Goal: Transaction & Acquisition: Purchase product/service

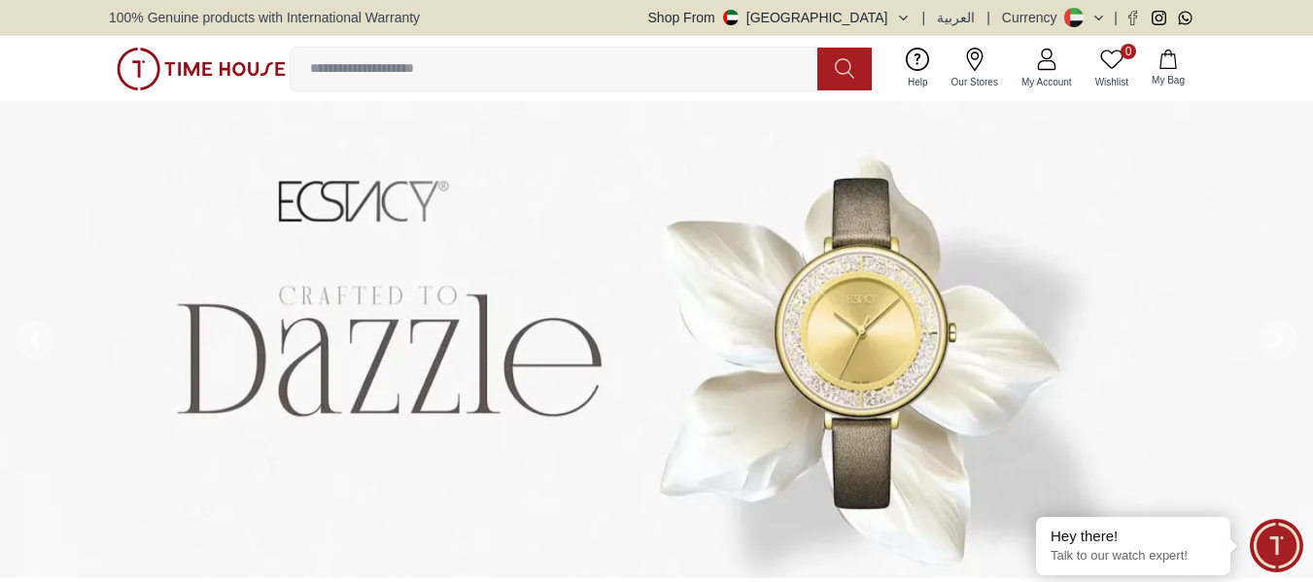
click at [534, 65] on input at bounding box center [562, 69] width 542 height 39
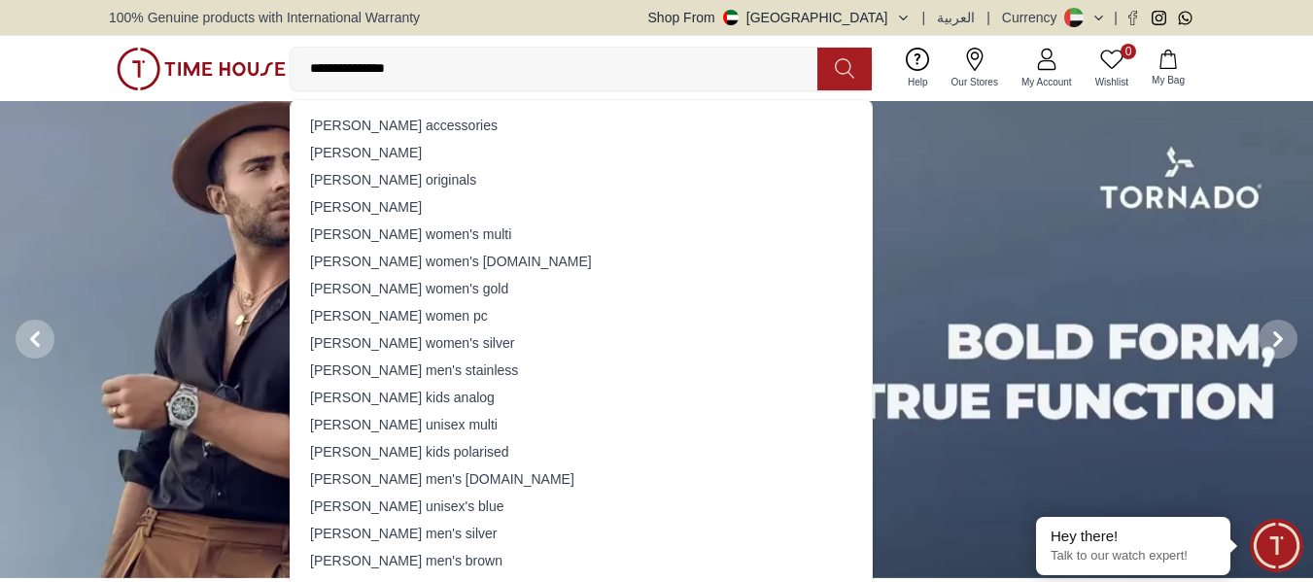
type input "**********"
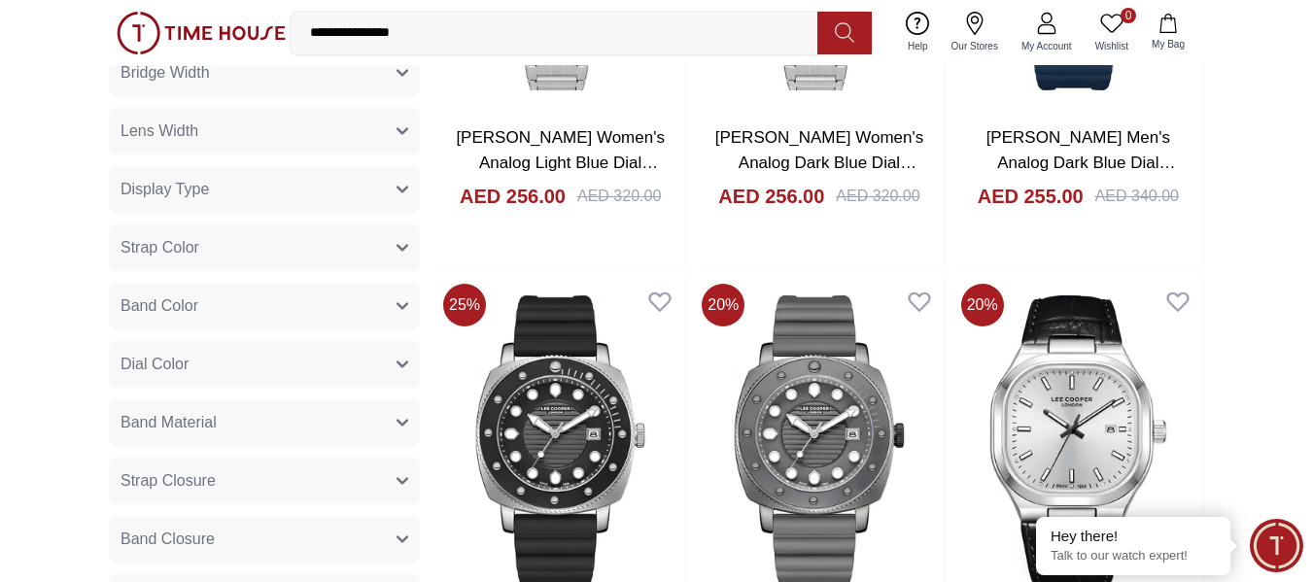
scroll to position [194, 0]
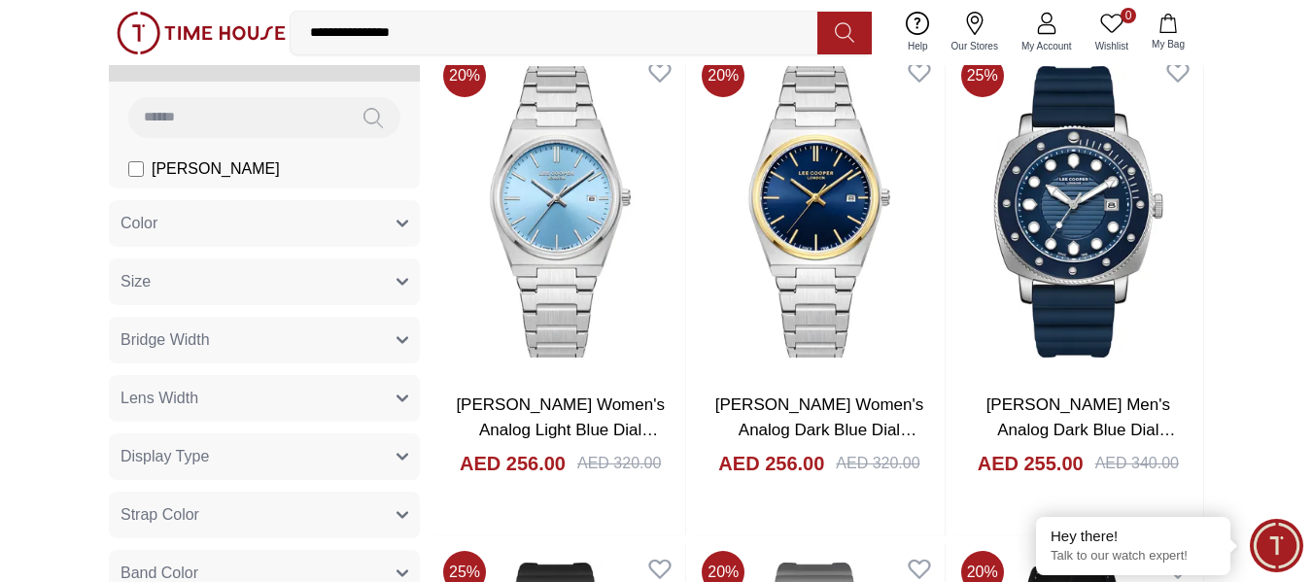
click at [423, 35] on input "**********" at bounding box center [562, 33] width 542 height 39
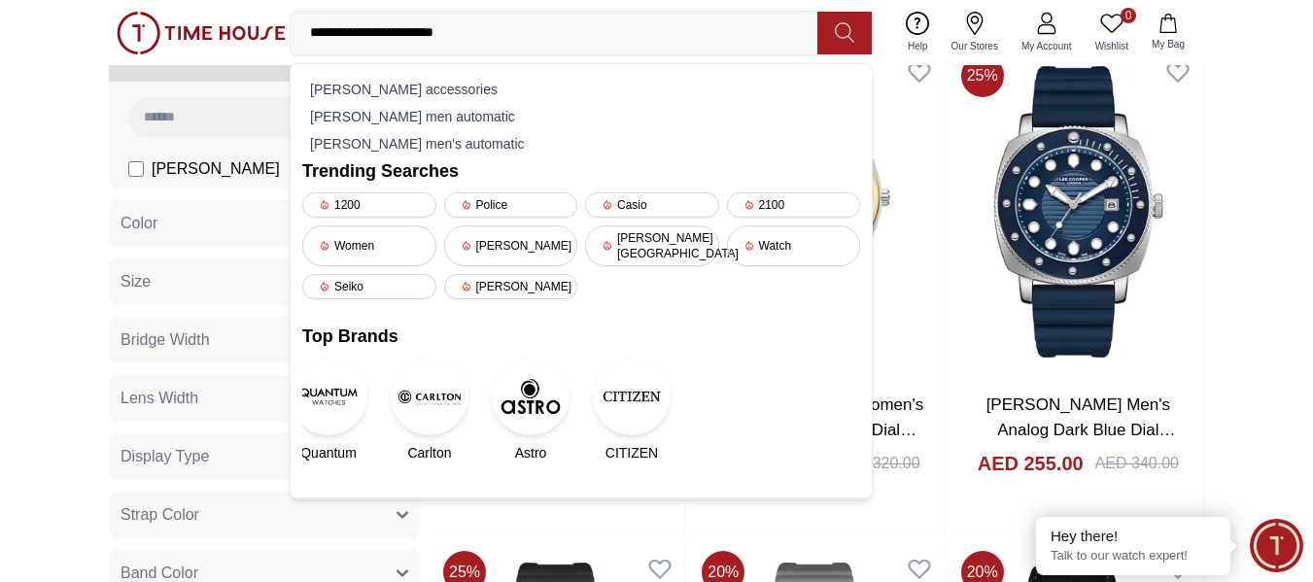
type input "**********"
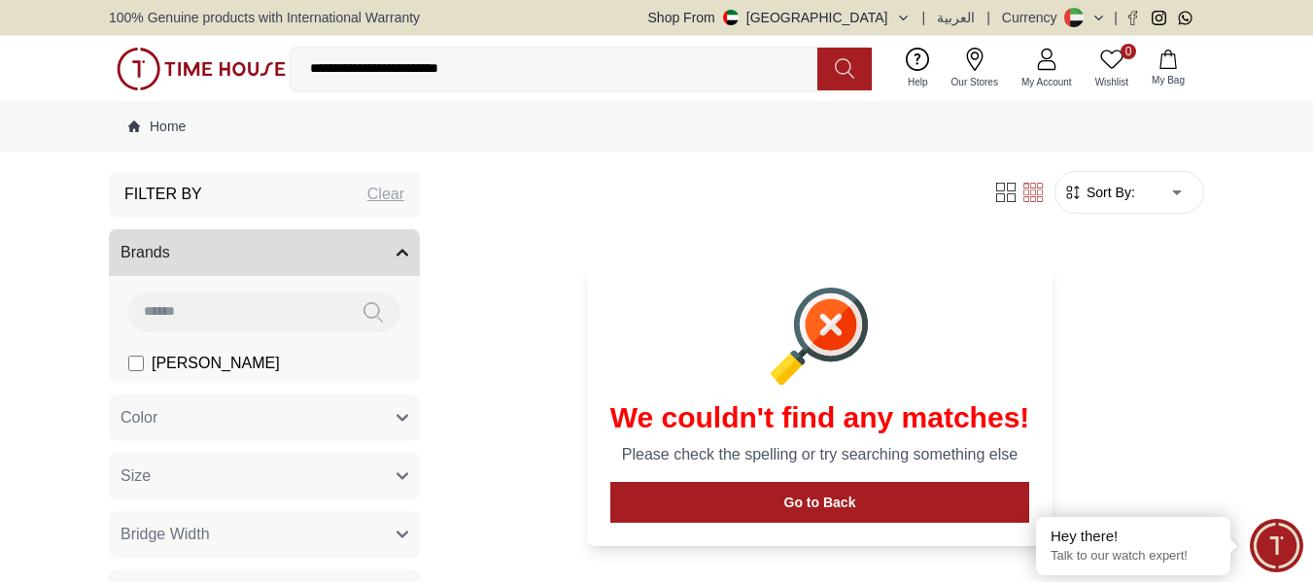
drag, startPoint x: 374, startPoint y: 66, endPoint x: 193, endPoint y: 84, distance: 181.6
click at [193, 84] on div "**********" at bounding box center [656, 68] width 1095 height 65
drag, startPoint x: 485, startPoint y: 69, endPoint x: 170, endPoint y: 68, distance: 314.8
click at [170, 68] on div "**********" at bounding box center [656, 68] width 1095 height 65
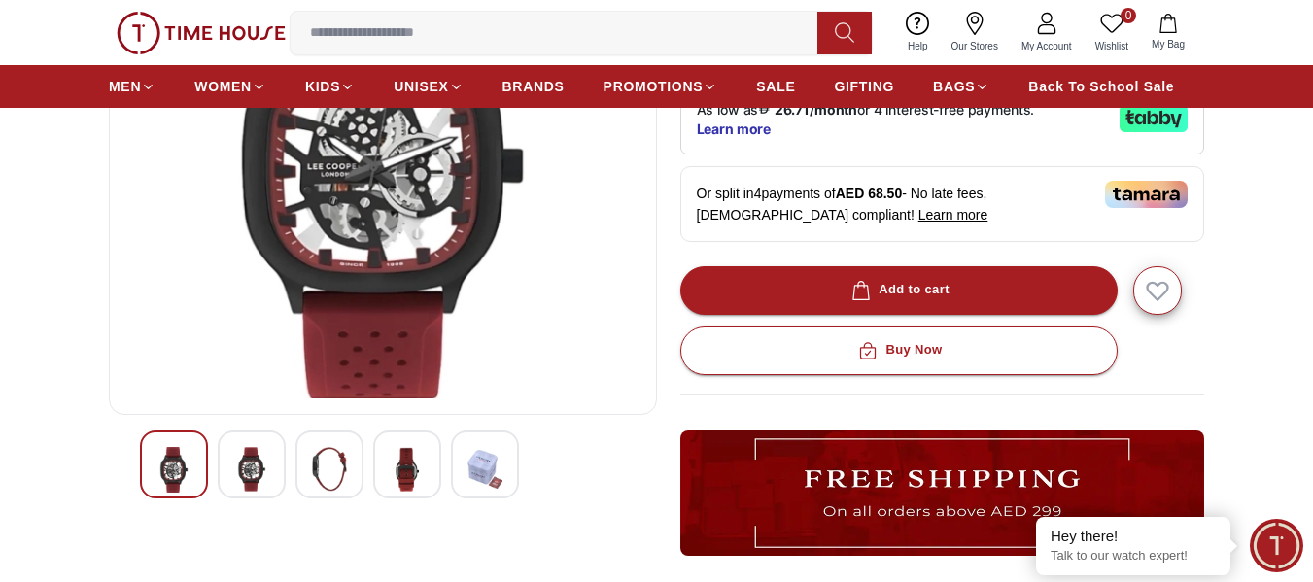
scroll to position [292, 0]
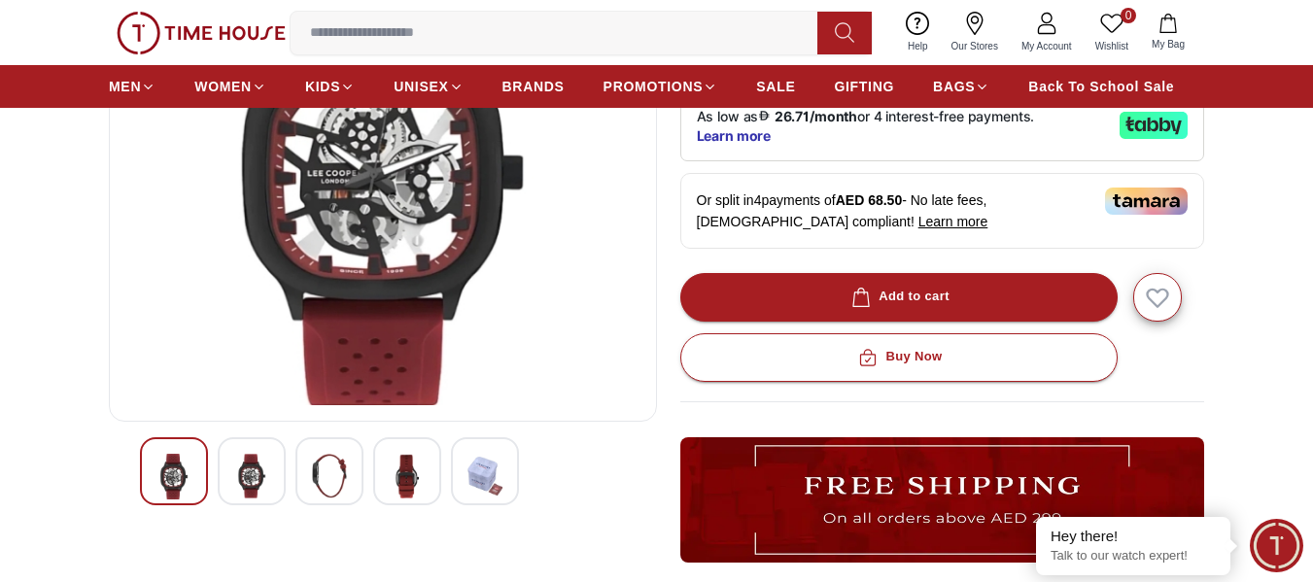
click at [243, 449] on div at bounding box center [252, 471] width 68 height 68
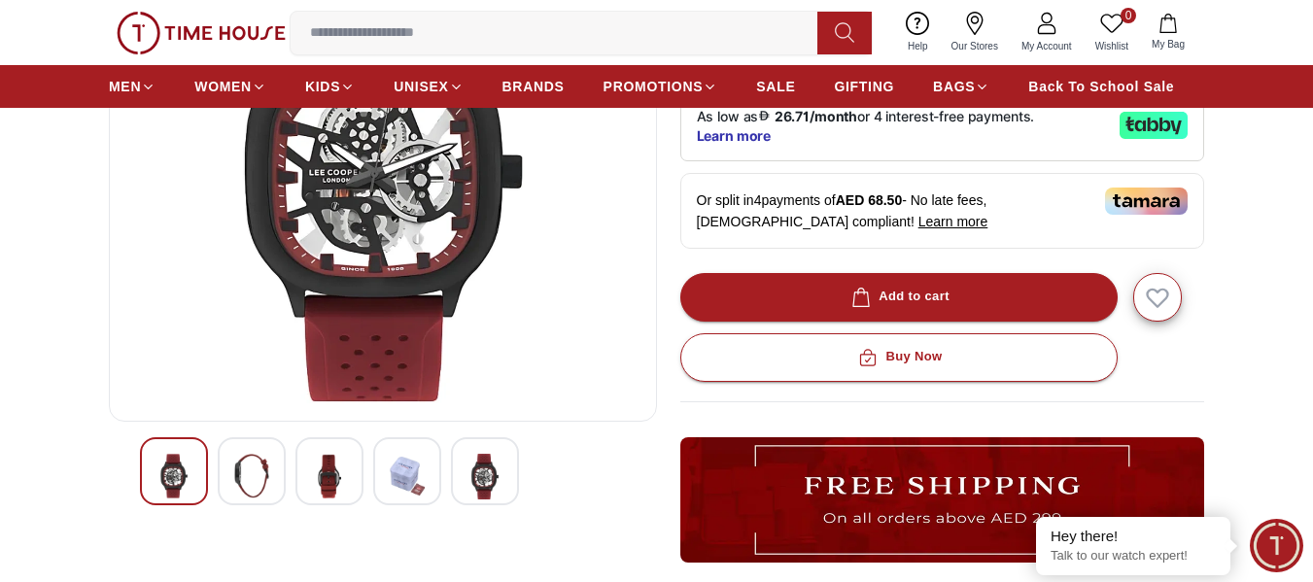
click at [252, 467] on img at bounding box center [251, 476] width 35 height 45
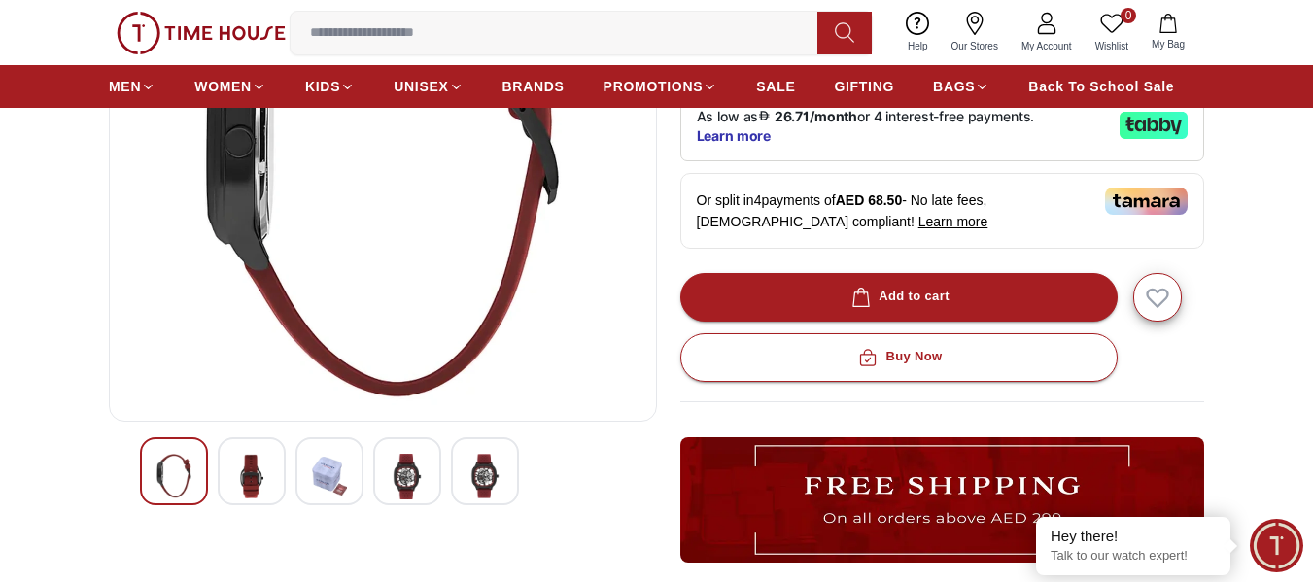
click at [316, 469] on img at bounding box center [329, 476] width 35 height 45
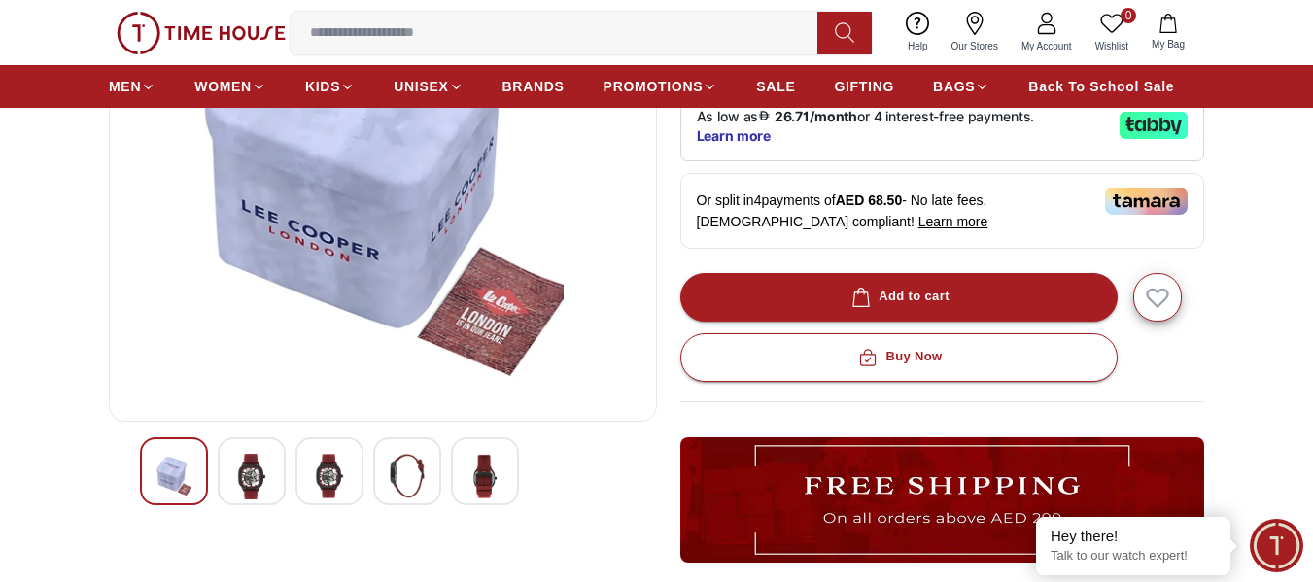
click at [240, 462] on img at bounding box center [251, 477] width 35 height 46
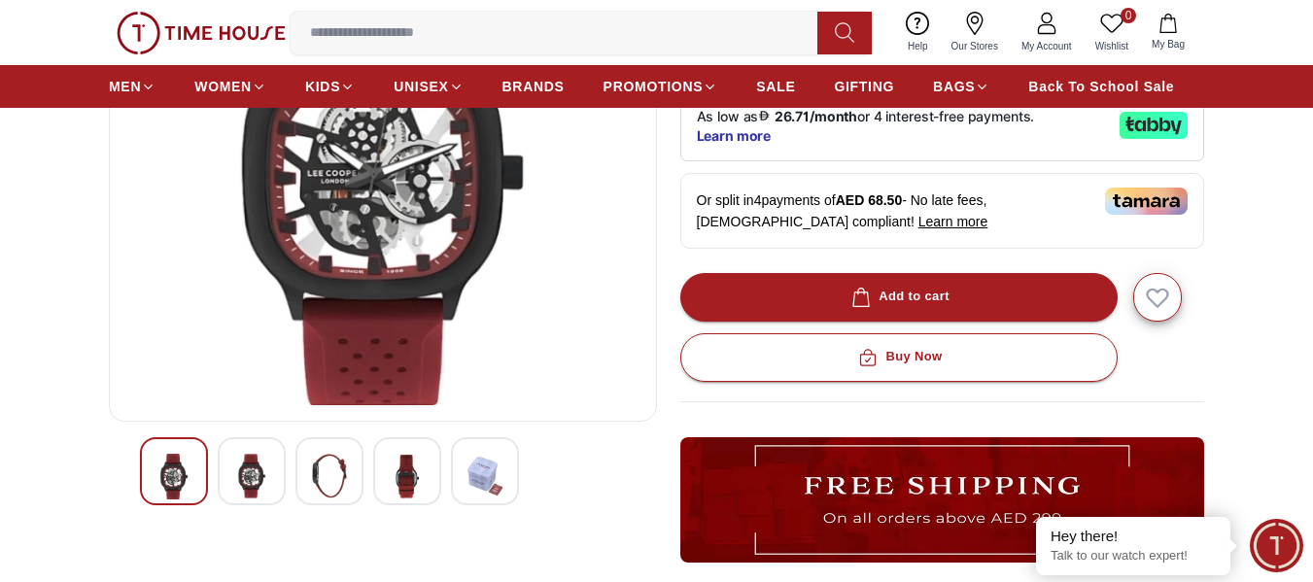
click at [403, 467] on img at bounding box center [407, 476] width 35 height 45
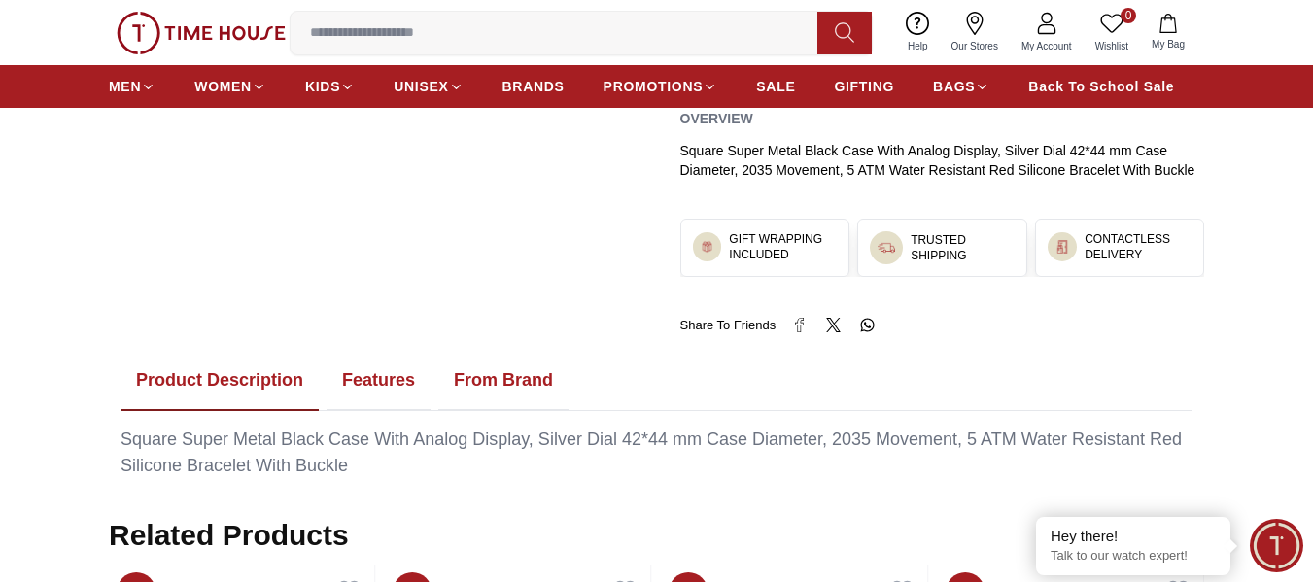
scroll to position [777, 0]
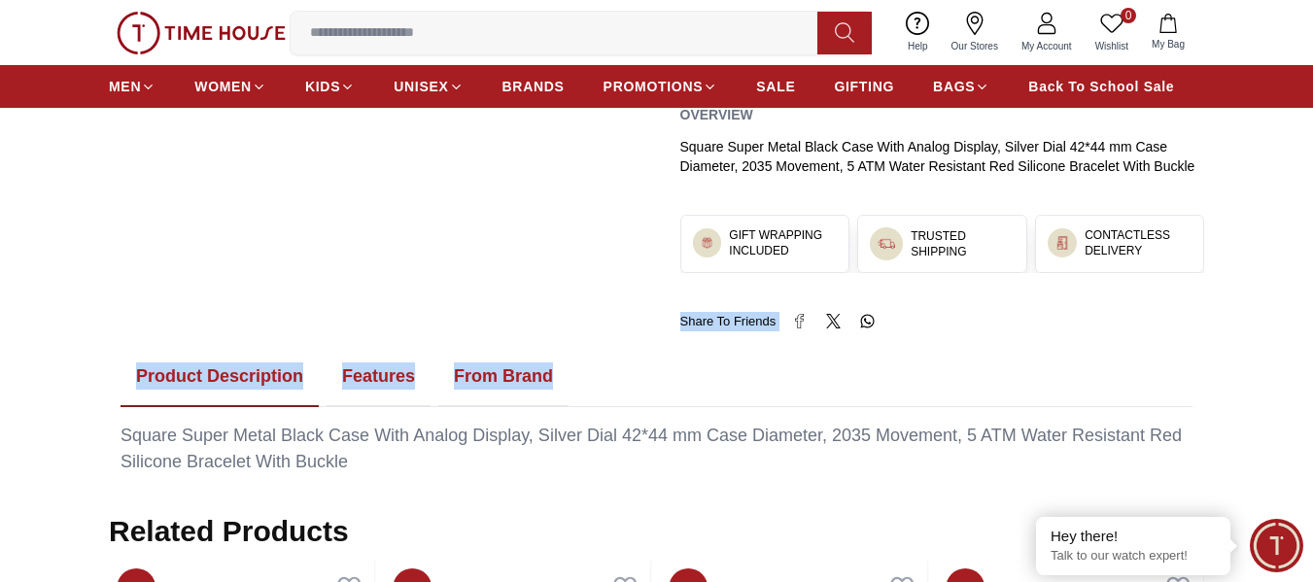
drag, startPoint x: 678, startPoint y: 323, endPoint x: 834, endPoint y: 372, distance: 163.2
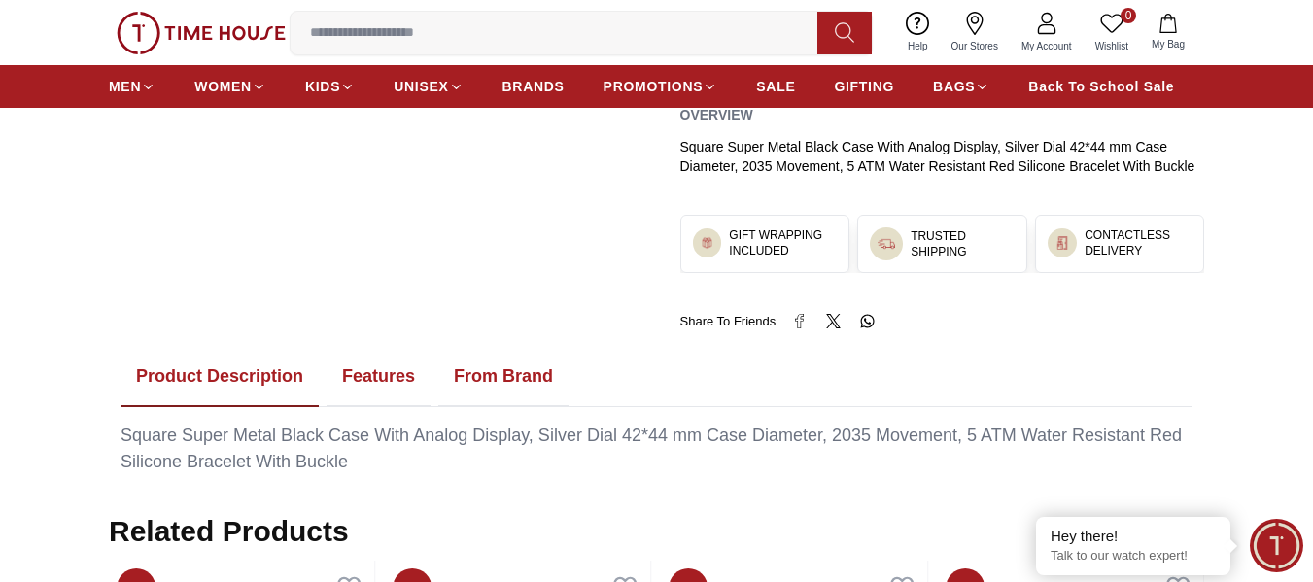
click at [821, 372] on ul "Product Description Features From Brand" at bounding box center [656, 377] width 1072 height 60
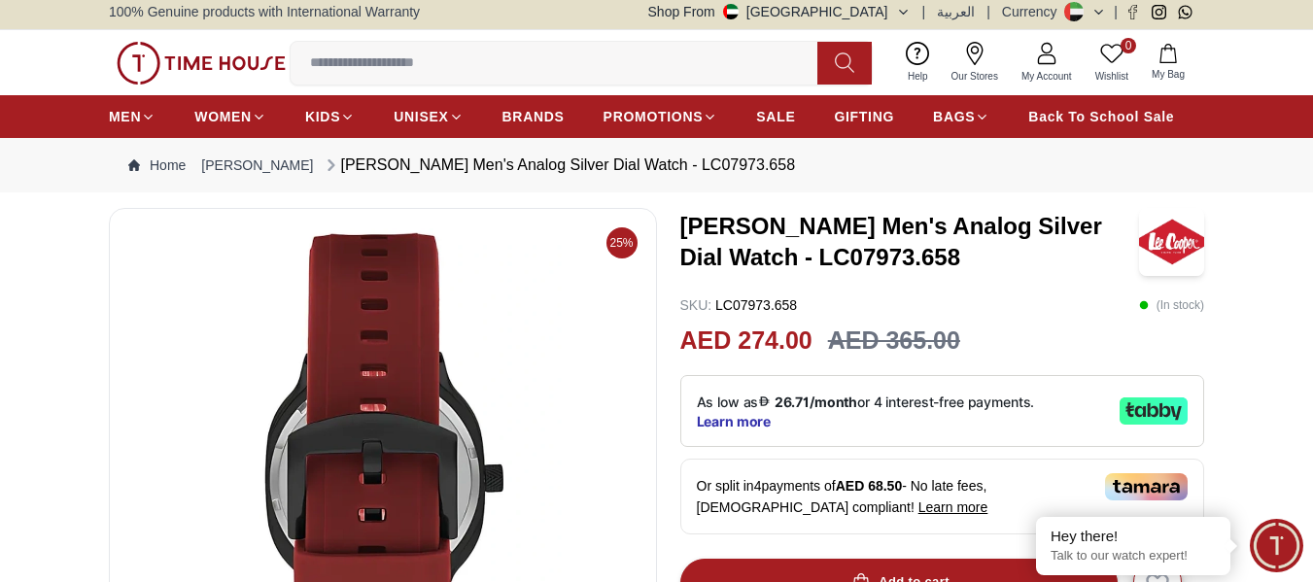
scroll to position [0, 0]
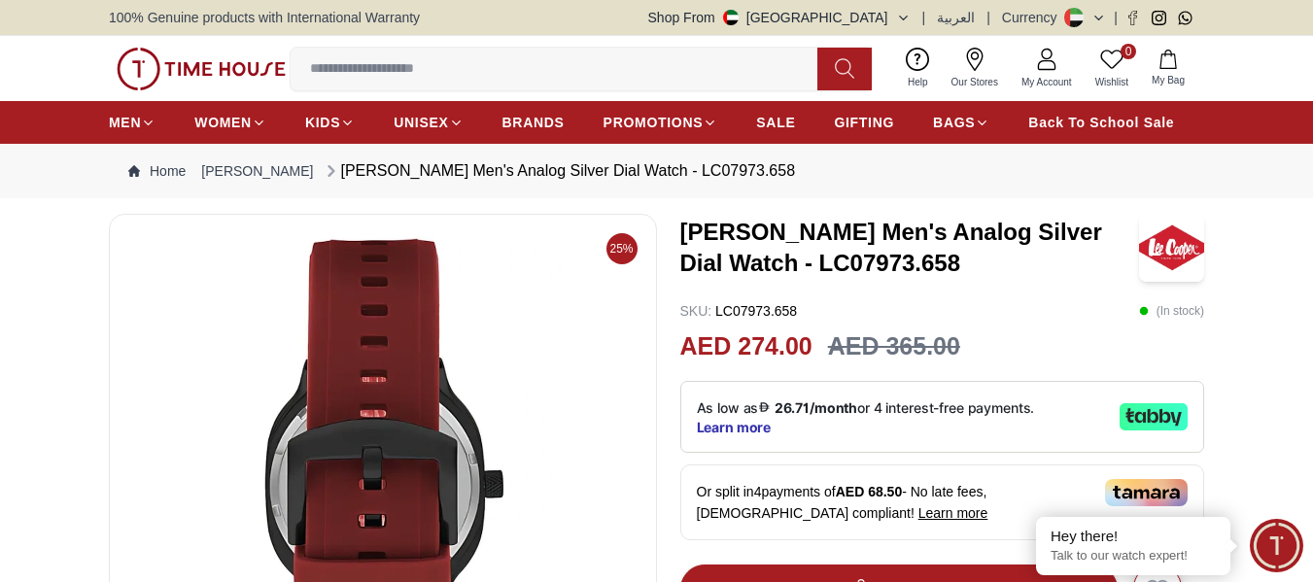
click at [365, 73] on input at bounding box center [562, 69] width 542 height 39
click at [172, 74] on img at bounding box center [201, 69] width 169 height 43
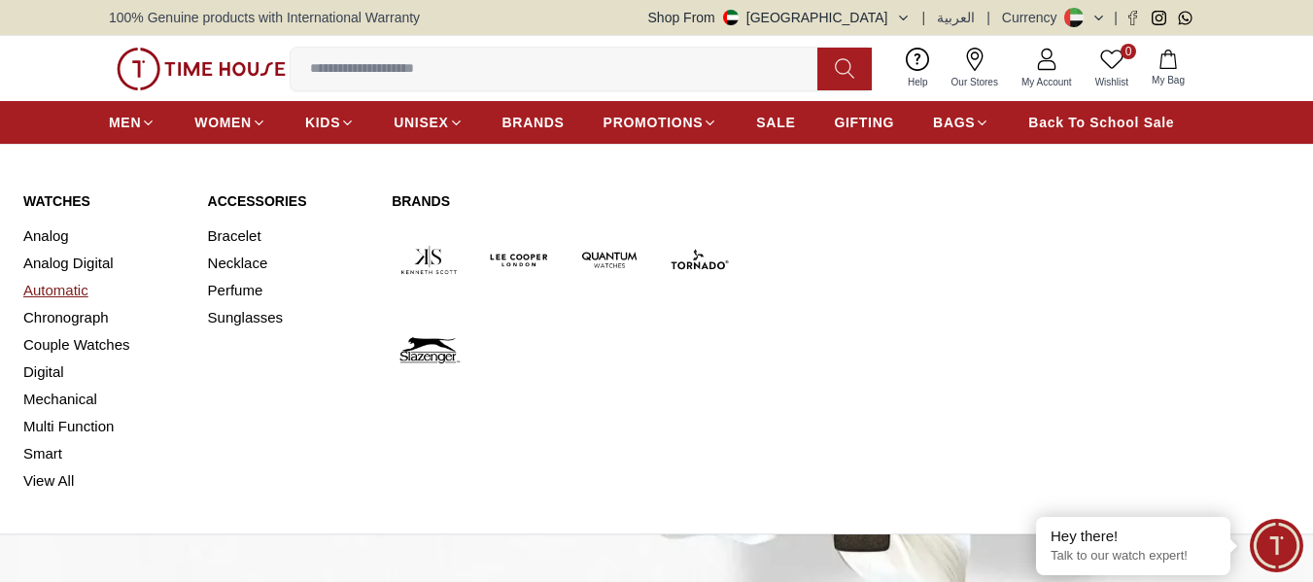
click at [84, 291] on link "Automatic" at bounding box center [103, 290] width 161 height 27
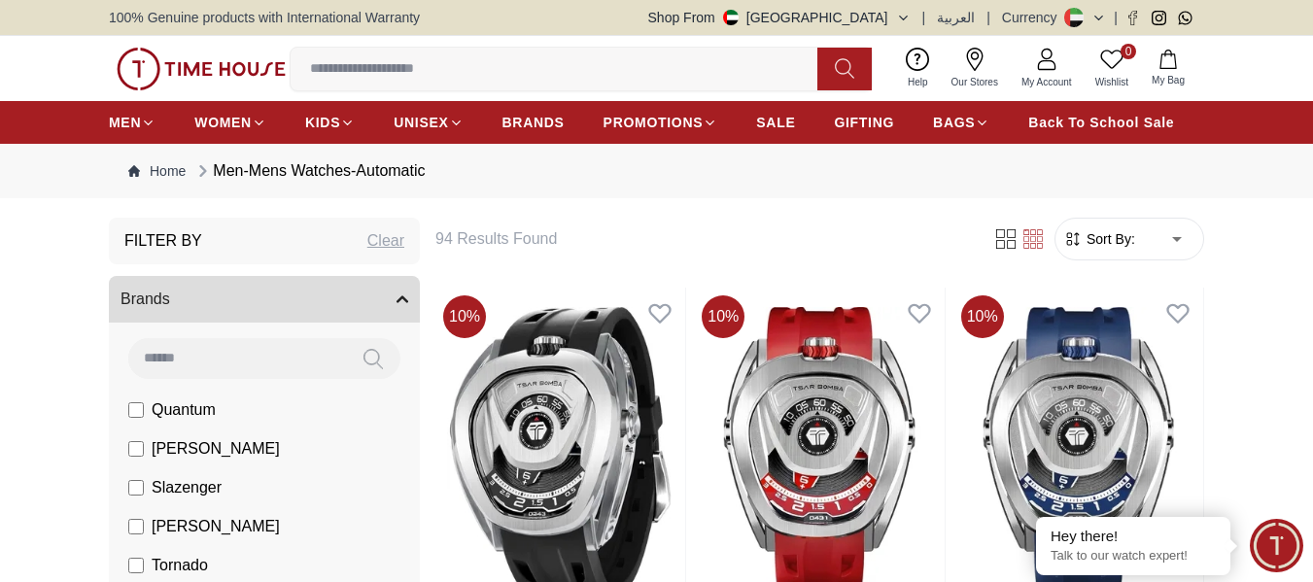
click at [1117, 238] on span "Sort By:" at bounding box center [1108, 238] width 52 height 19
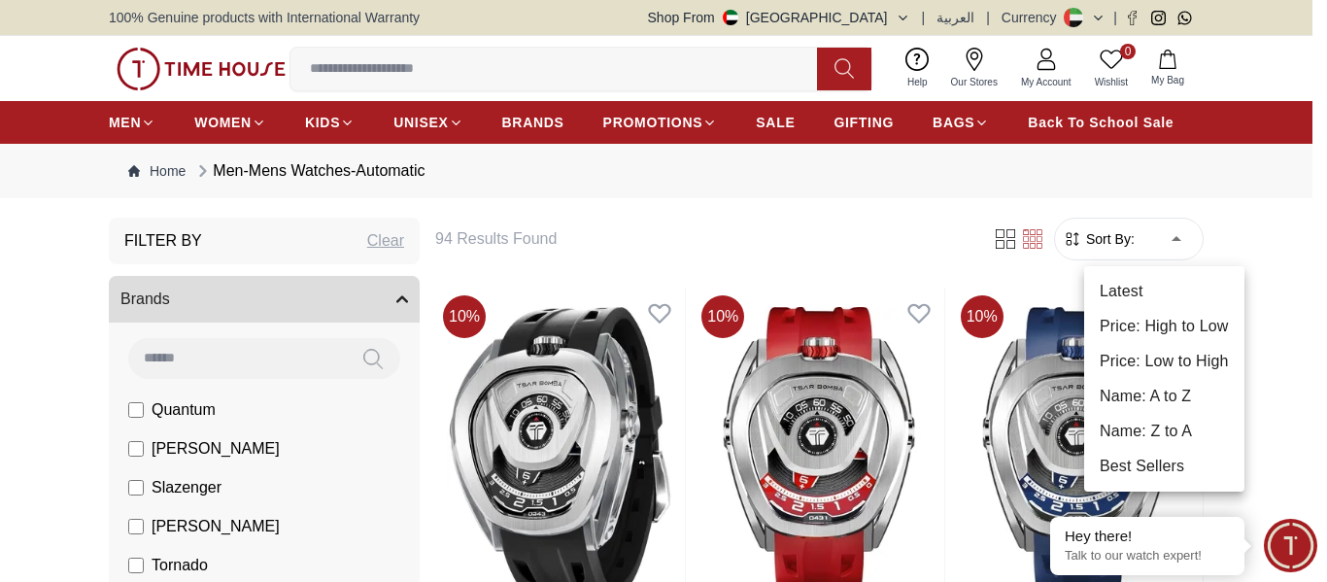
click at [1161, 360] on li "Price: Low to High" at bounding box center [1164, 361] width 160 height 35
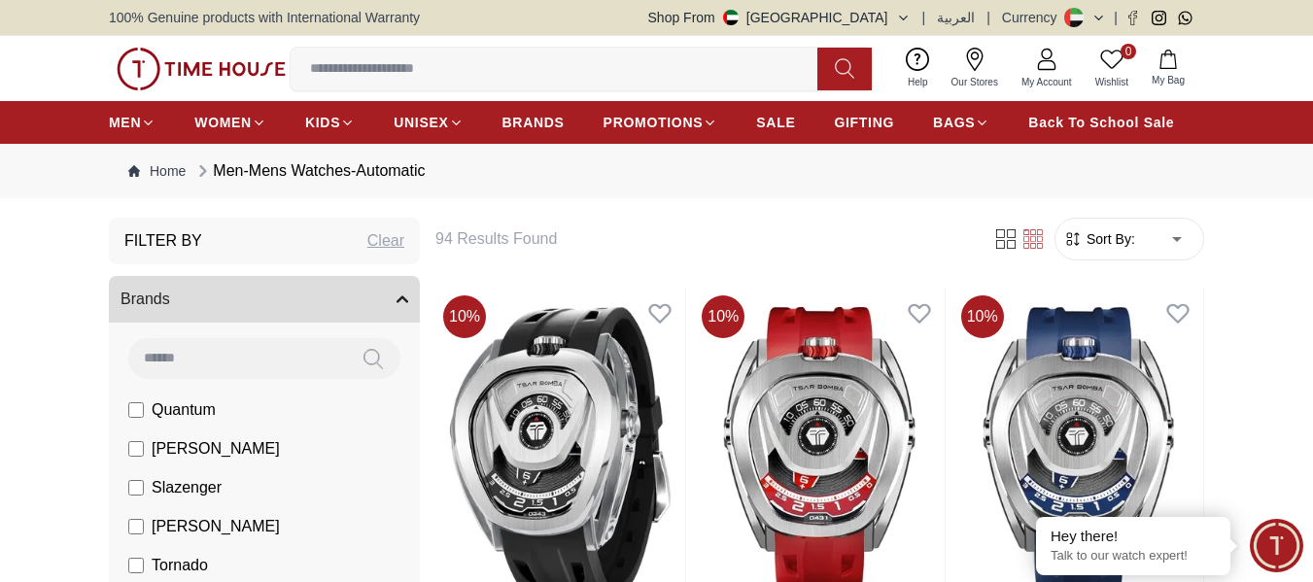
type input "*"
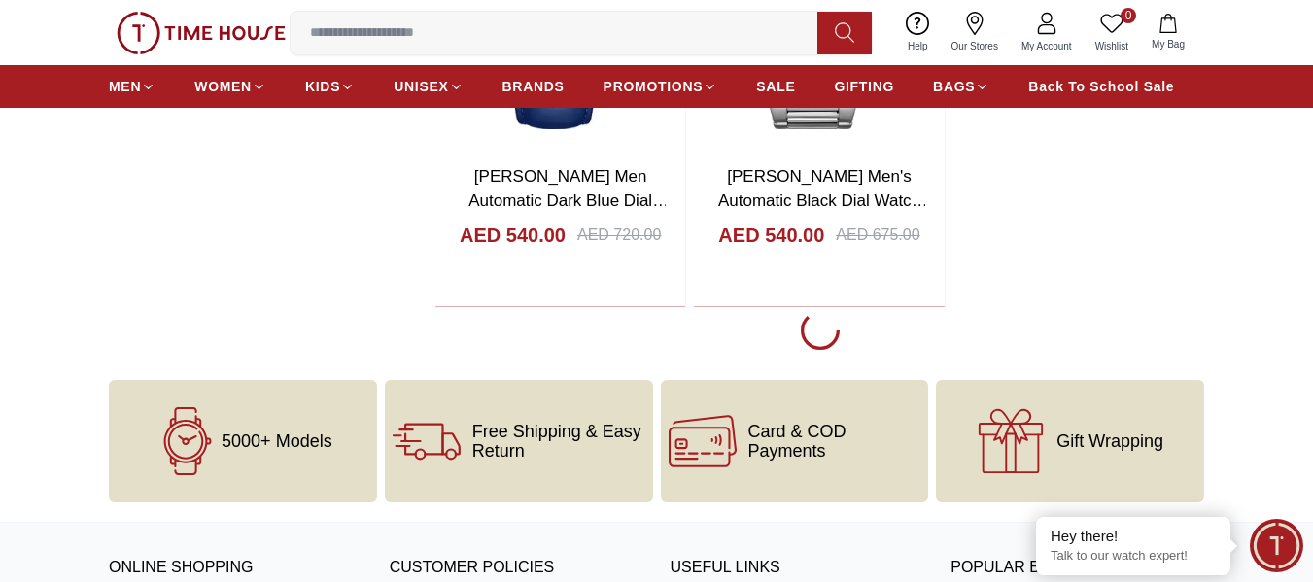
scroll to position [3498, 0]
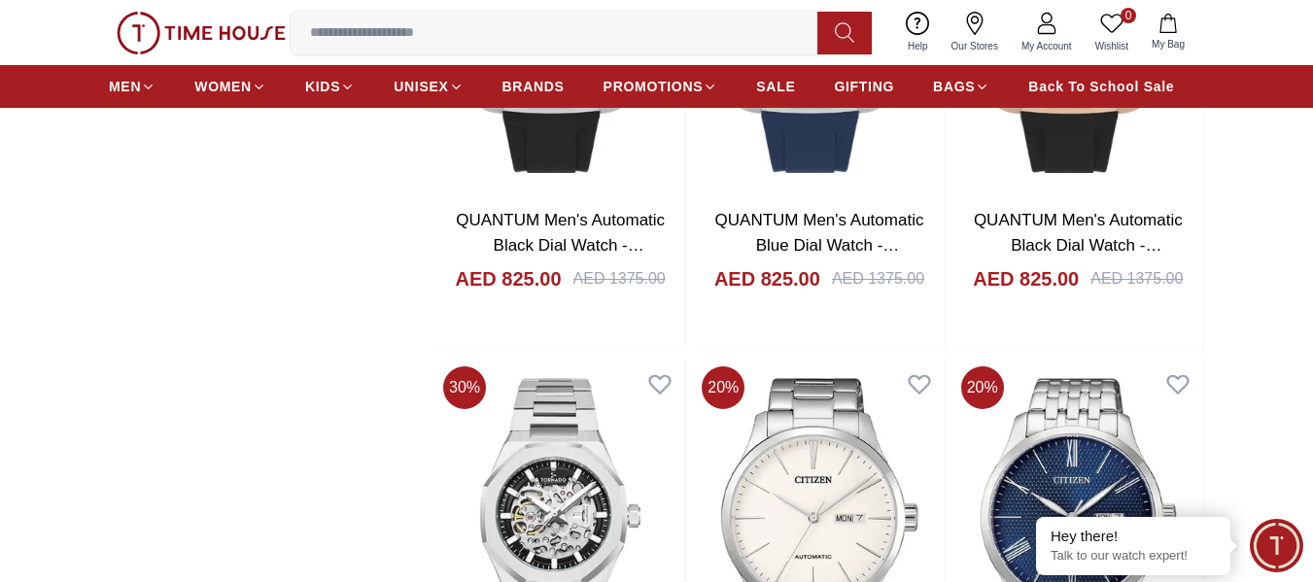
scroll to position [6899, 0]
